Goal: Task Accomplishment & Management: Complete application form

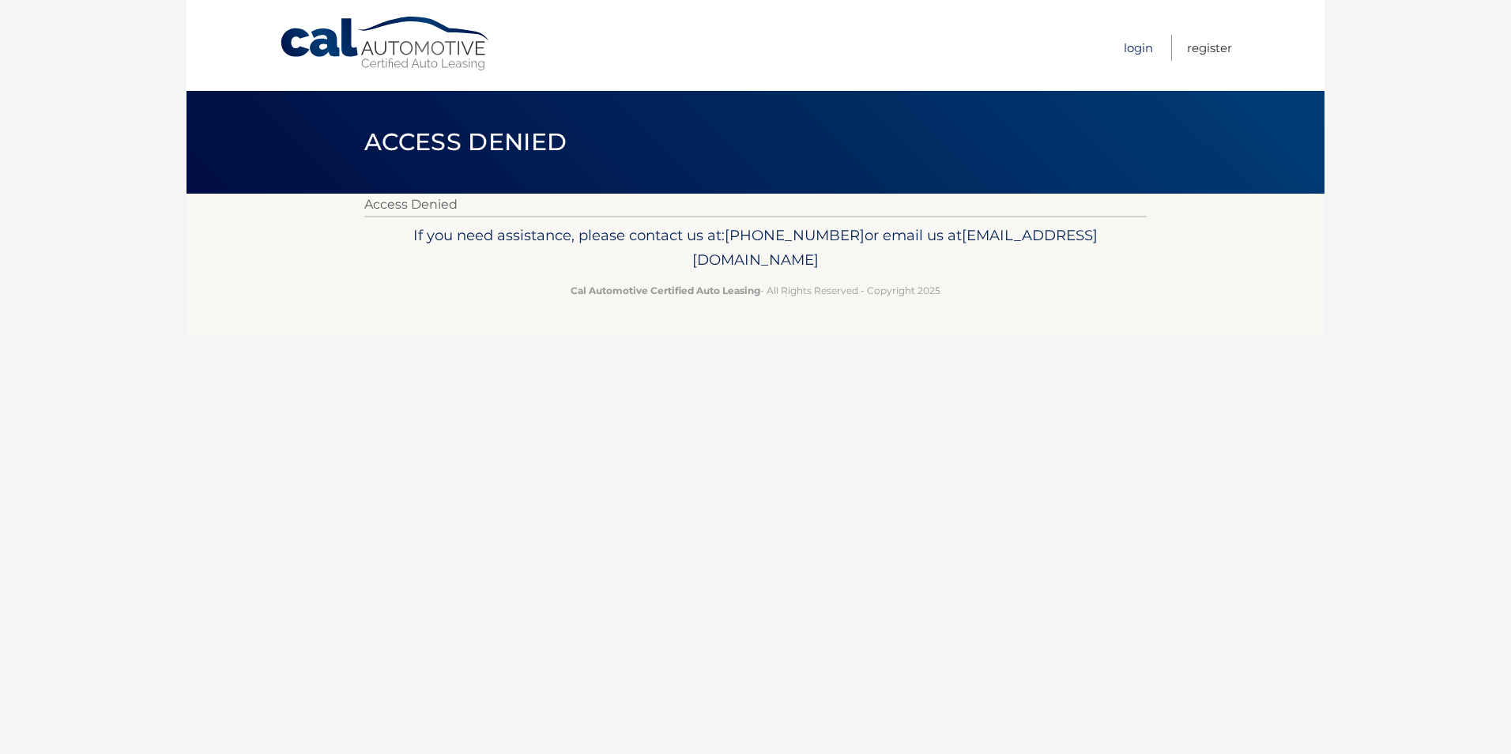
click at [1130, 47] on link "Login" at bounding box center [1138, 48] width 29 height 26
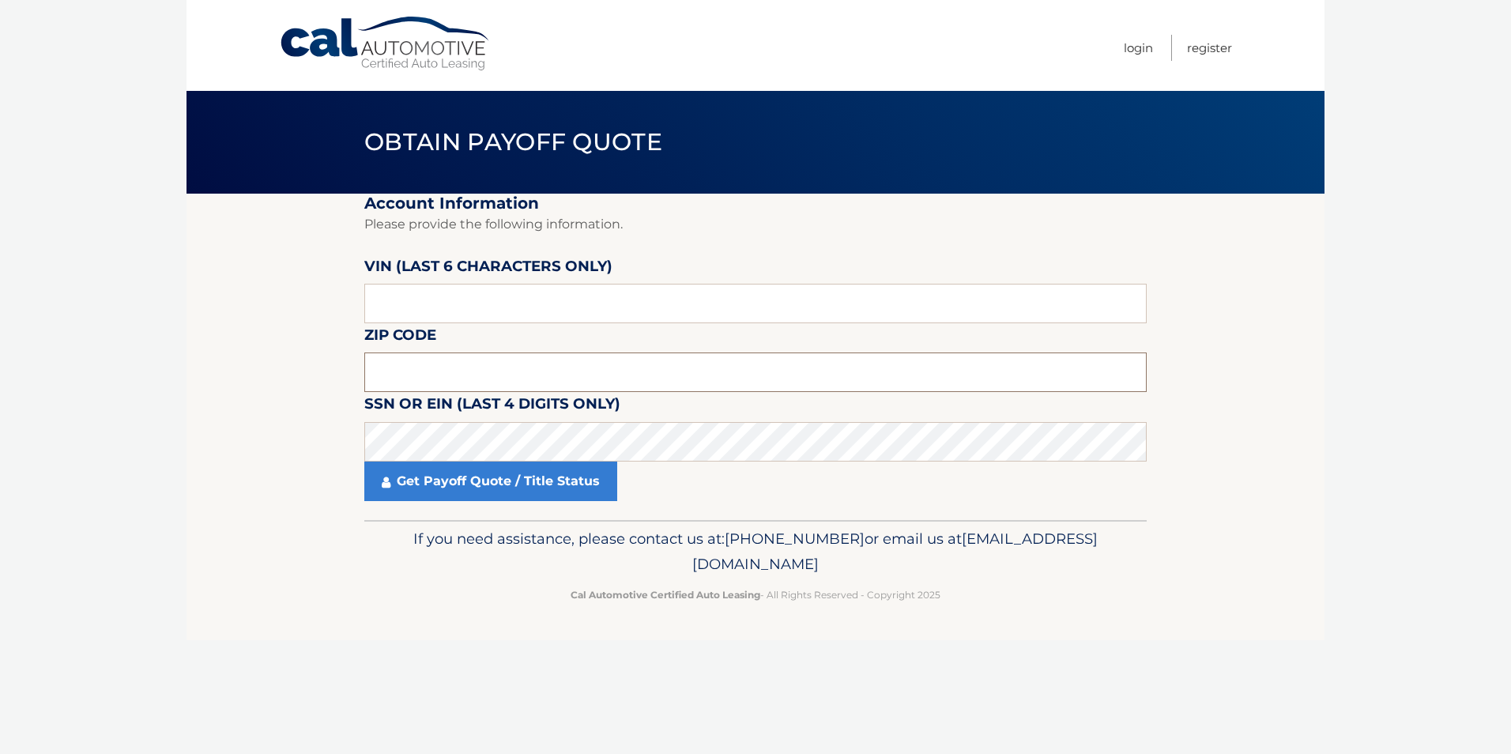
click at [439, 361] on input "text" at bounding box center [755, 373] width 783 height 40
type input "11715"
drag, startPoint x: 374, startPoint y: 307, endPoint x: 410, endPoint y: 295, distance: 38.2
click at [410, 295] on input "text" at bounding box center [755, 304] width 783 height 40
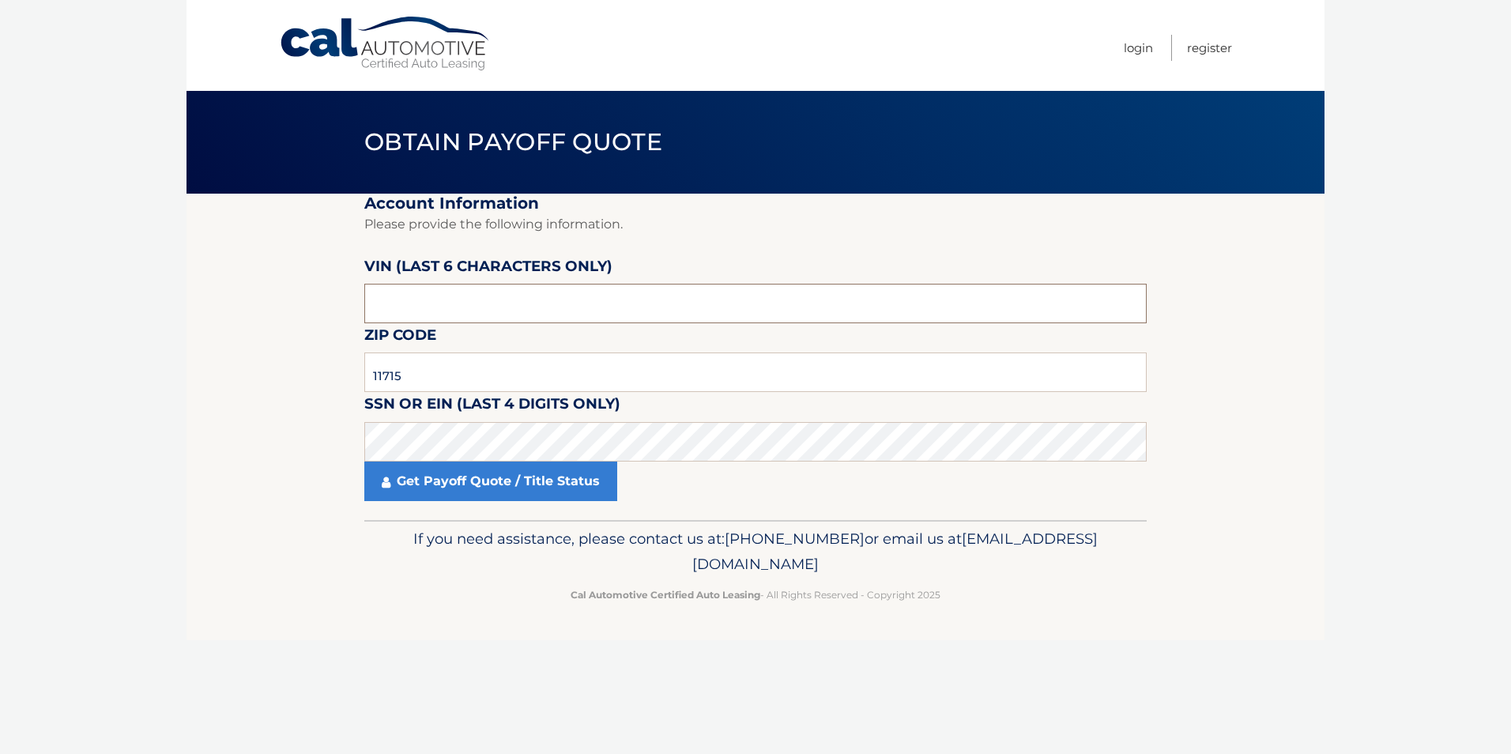
click at [410, 298] on input "text" at bounding box center [755, 304] width 783 height 40
drag, startPoint x: 402, startPoint y: 303, endPoint x: 358, endPoint y: 289, distance: 45.5
click at [358, 289] on section "Account Information Please provide the following information. VIN (last 6 chara…" at bounding box center [756, 357] width 1138 height 326
drag, startPoint x: 407, startPoint y: 300, endPoint x: 368, endPoint y: 305, distance: 39.0
click at [368, 305] on input "text" at bounding box center [755, 304] width 783 height 40
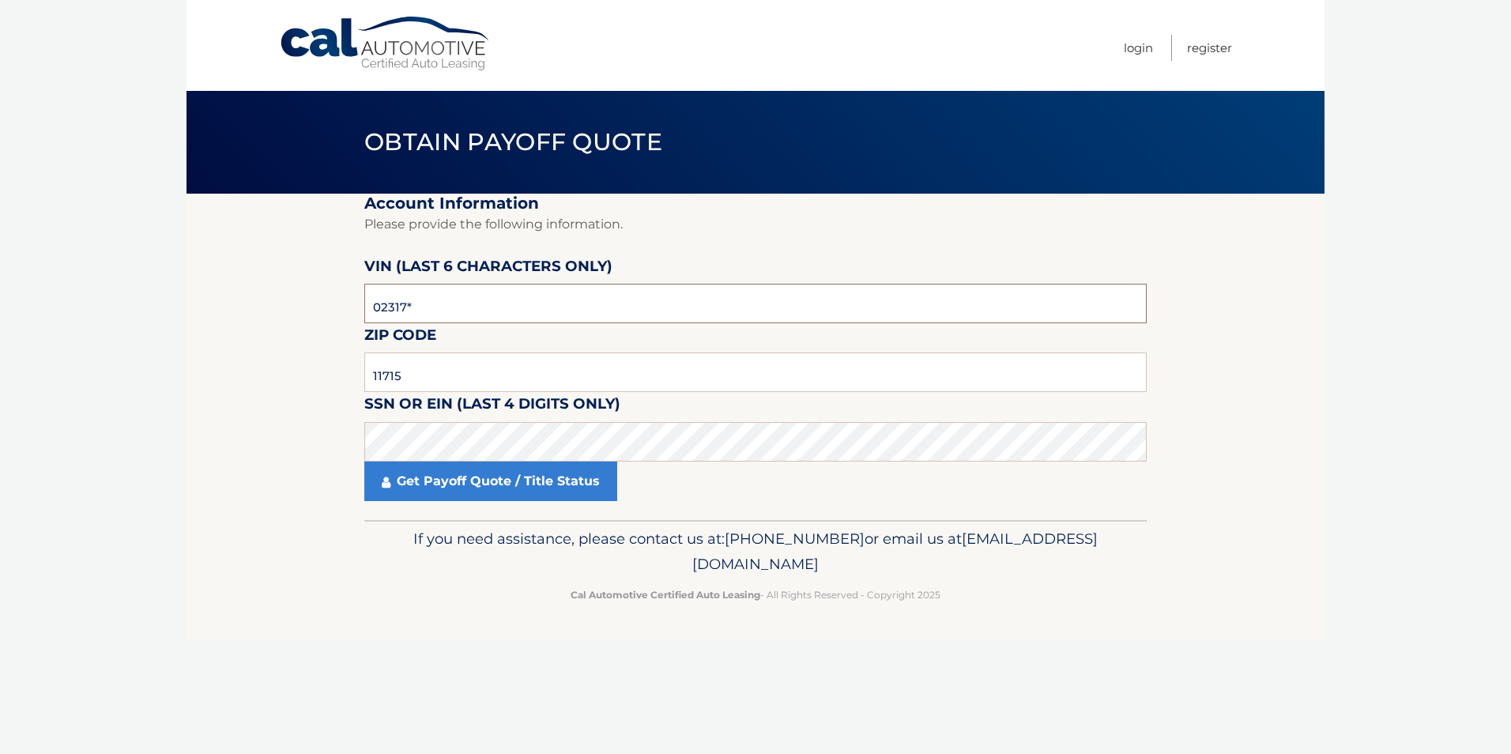
type input "023173"
click button "For Originating Dealer" at bounding box center [0, 0] width 0 height 0
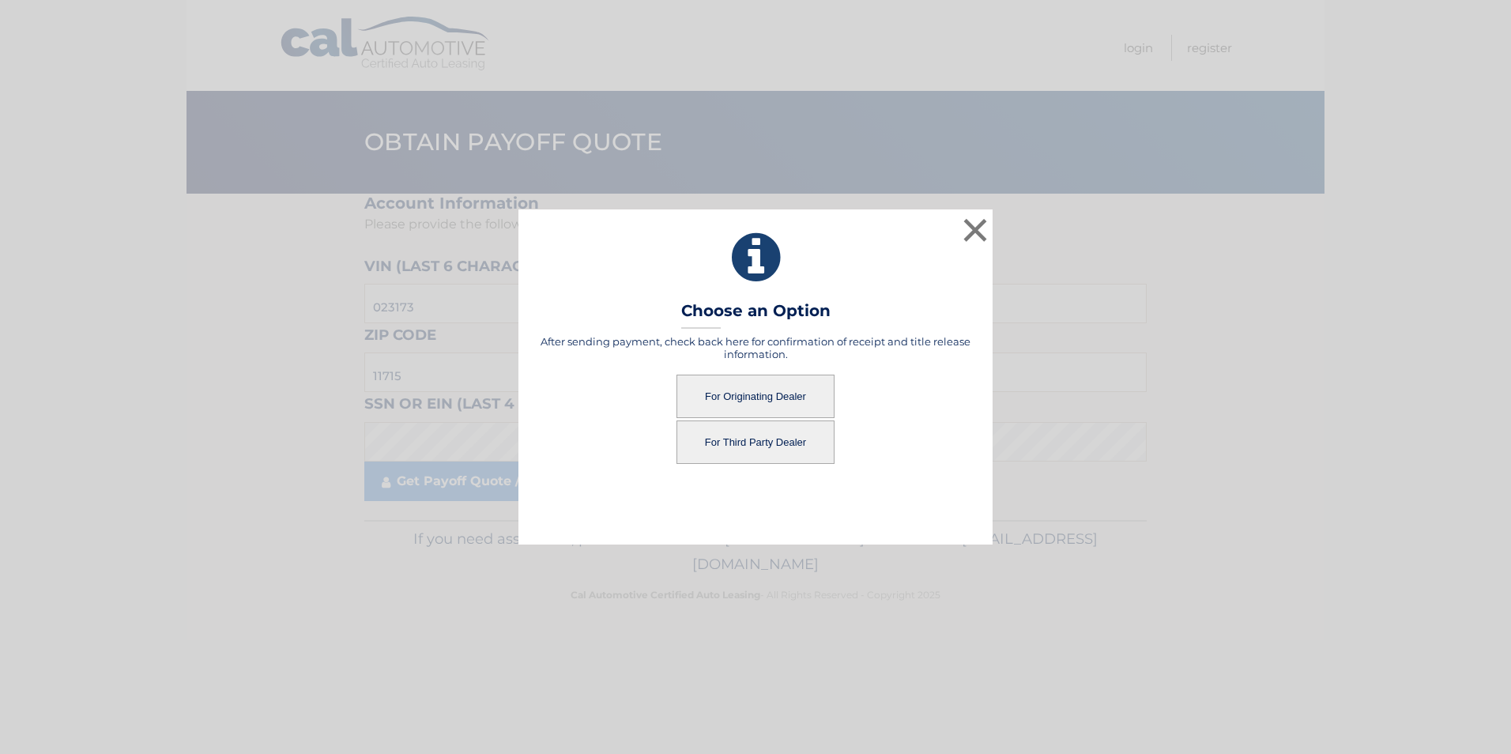
click at [794, 393] on button "For Originating Dealer" at bounding box center [756, 396] width 158 height 43
click at [748, 394] on button "For Originating Dealer" at bounding box center [756, 396] width 158 height 43
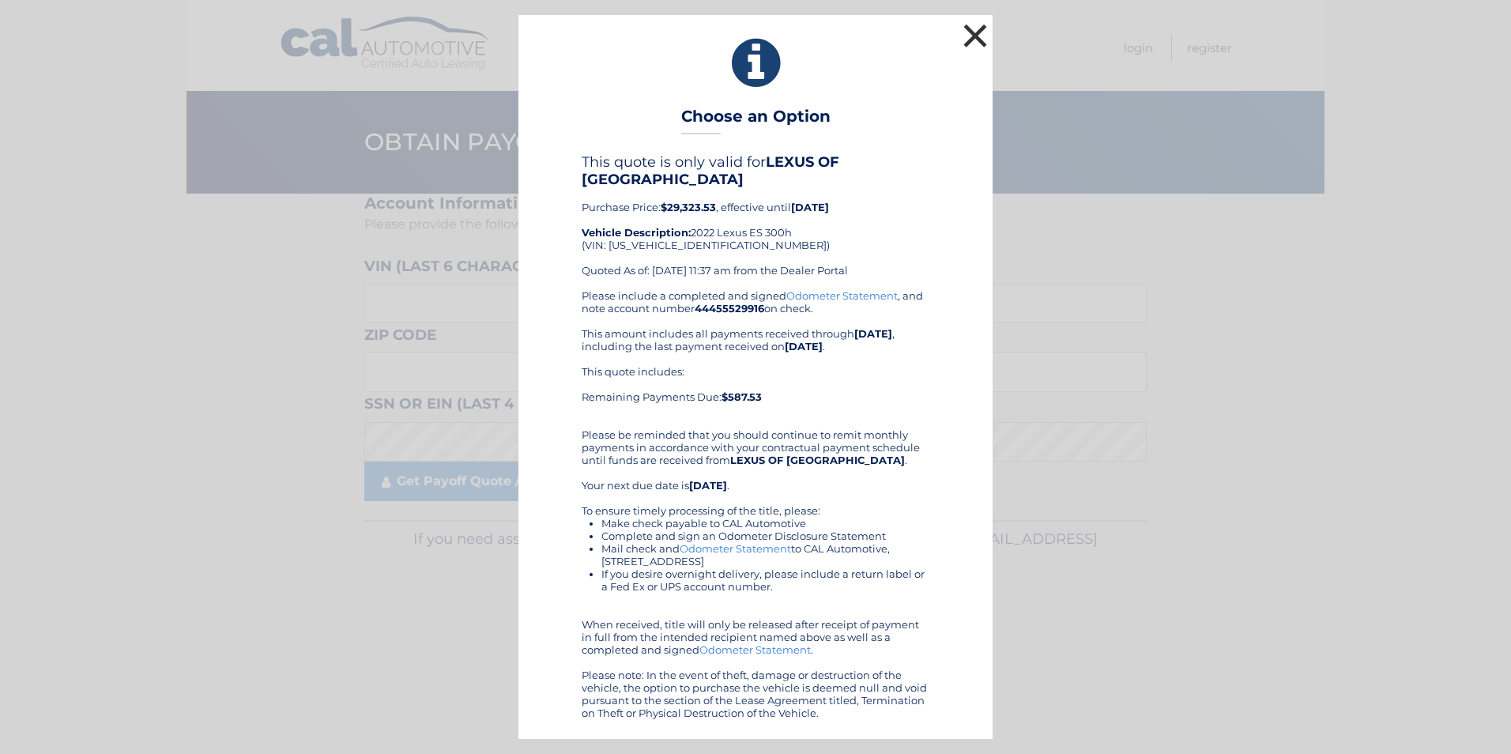
click at [976, 29] on button "×" at bounding box center [976, 36] width 32 height 32
